Goal: Navigation & Orientation: Find specific page/section

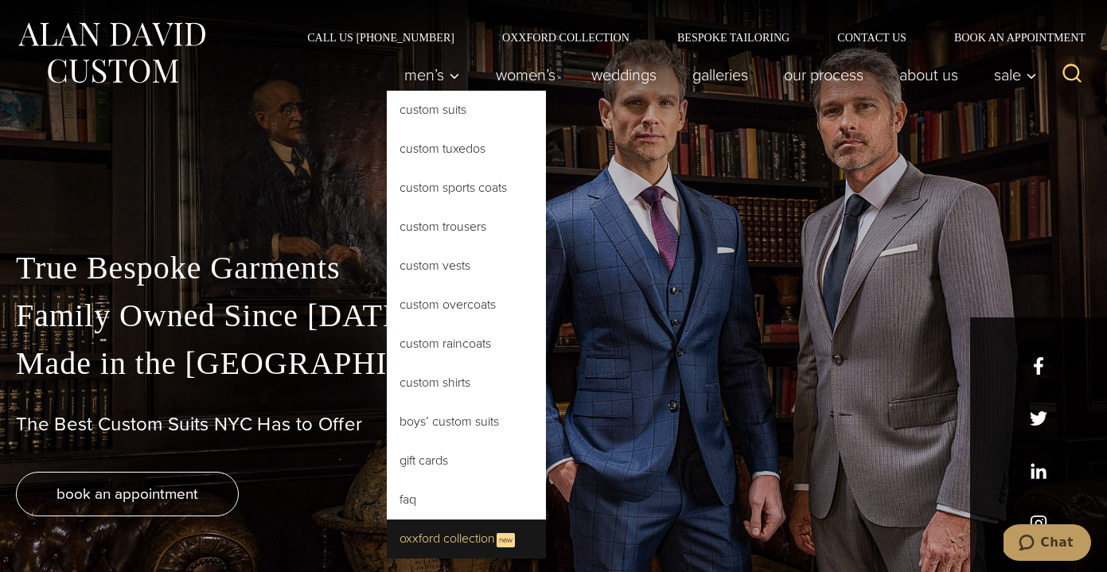
click at [457, 535] on link "Oxxford Collection New" at bounding box center [466, 539] width 159 height 39
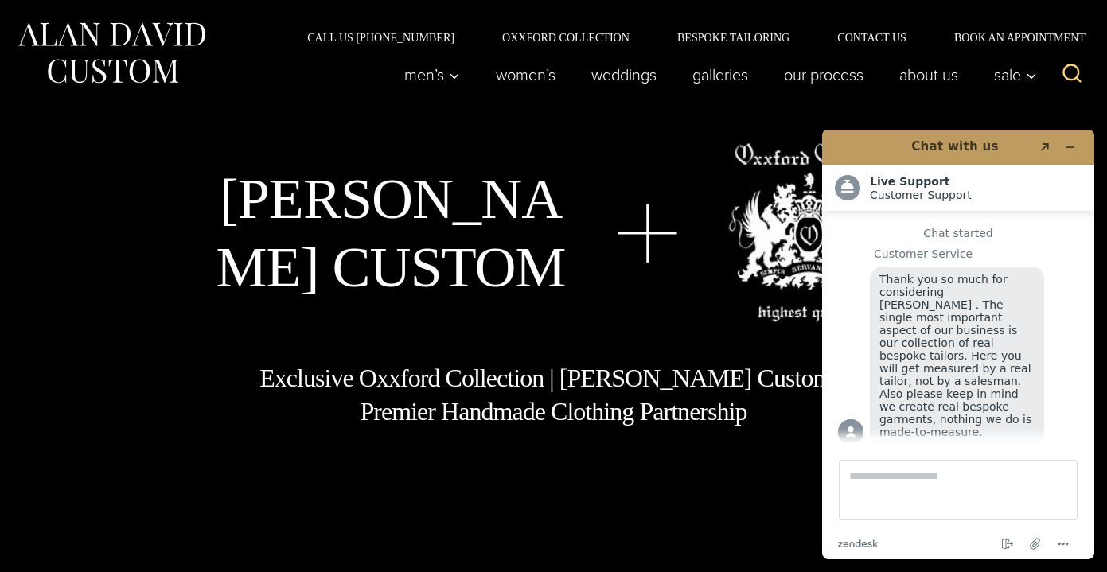
scroll to position [8, 0]
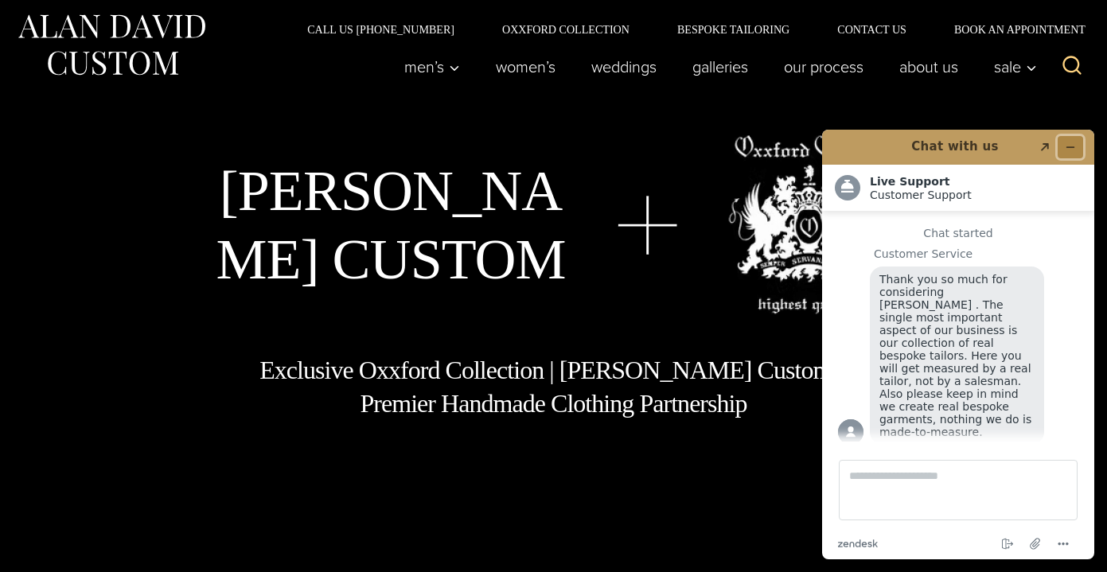
click at [1074, 152] on button "Minimize widget" at bounding box center [1070, 147] width 25 height 22
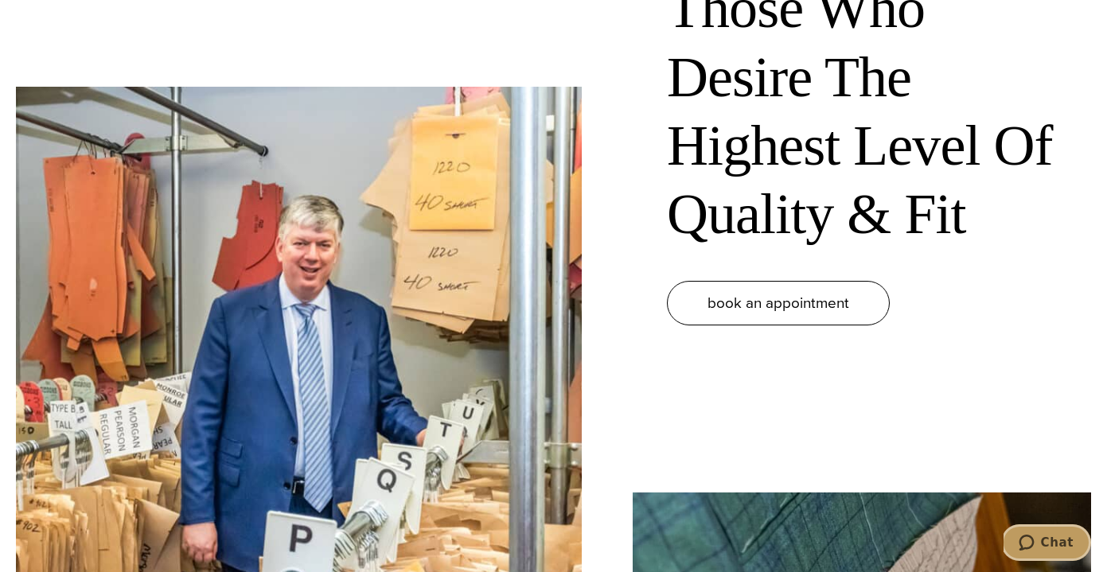
scroll to position [1510, 0]
